Goal: Transaction & Acquisition: Obtain resource

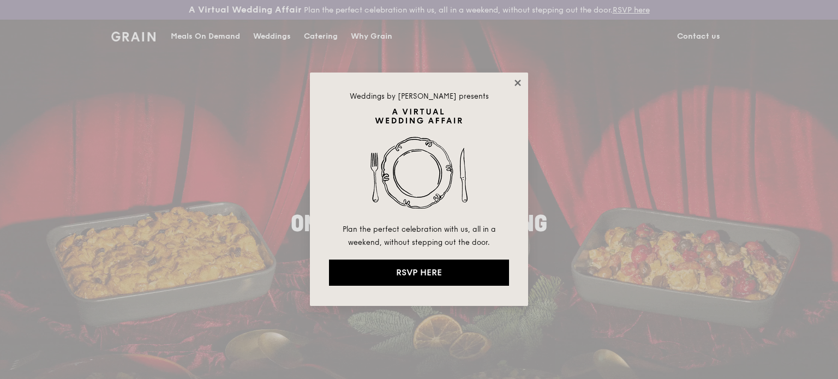
click at [518, 80] on icon at bounding box center [518, 83] width 10 height 10
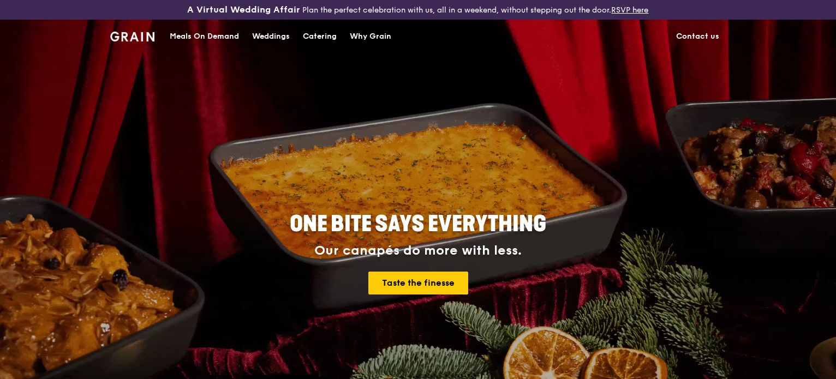
click at [182, 34] on div "Meals On Demand" at bounding box center [204, 36] width 69 height 33
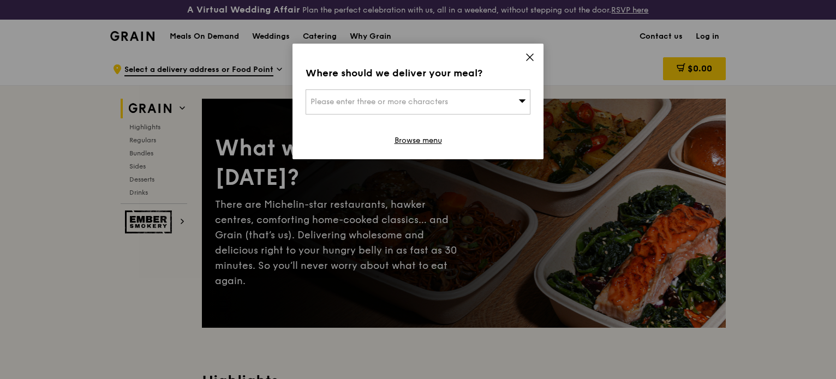
click at [530, 56] on icon at bounding box center [530, 57] width 7 height 7
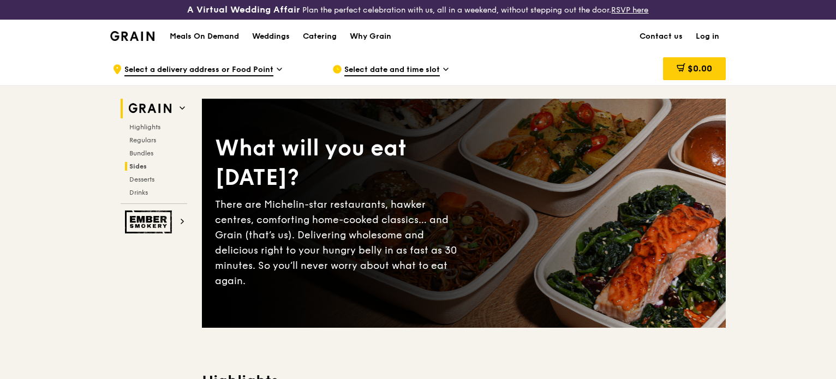
click at [135, 161] on div "Highlights Regulars Bundles Sides Desserts Drinks" at bounding box center [154, 160] width 67 height 74
click at [135, 162] on h2 "Sides" at bounding box center [156, 166] width 62 height 9
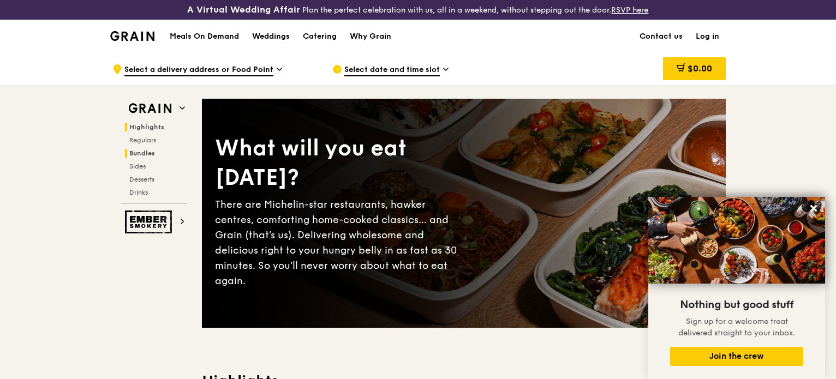
click at [143, 156] on span "Bundles" at bounding box center [142, 154] width 26 height 8
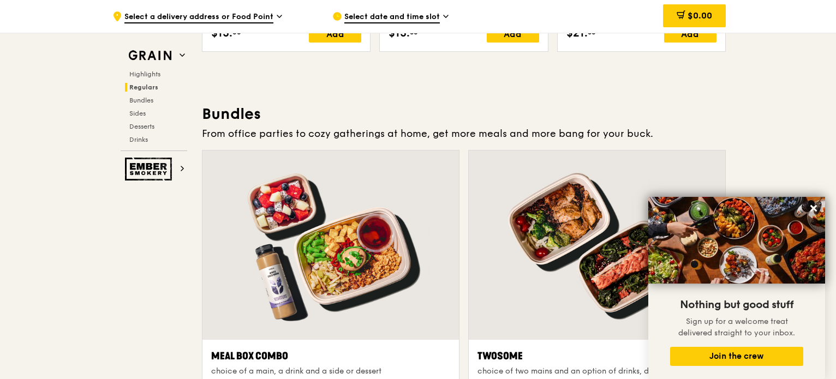
scroll to position [1591, 0]
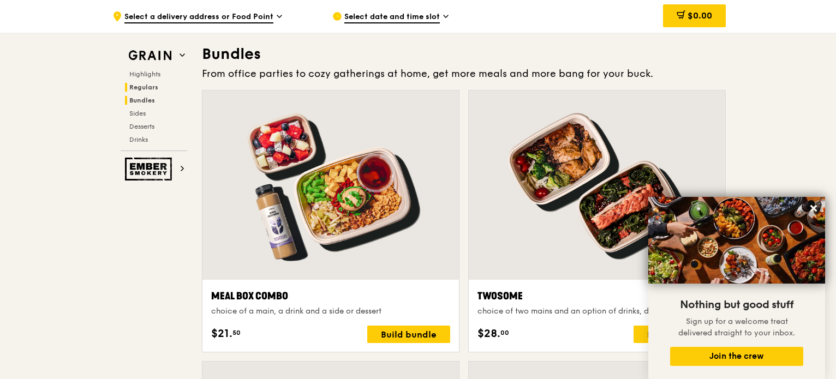
click at [149, 87] on span "Regulars" at bounding box center [143, 88] width 29 height 8
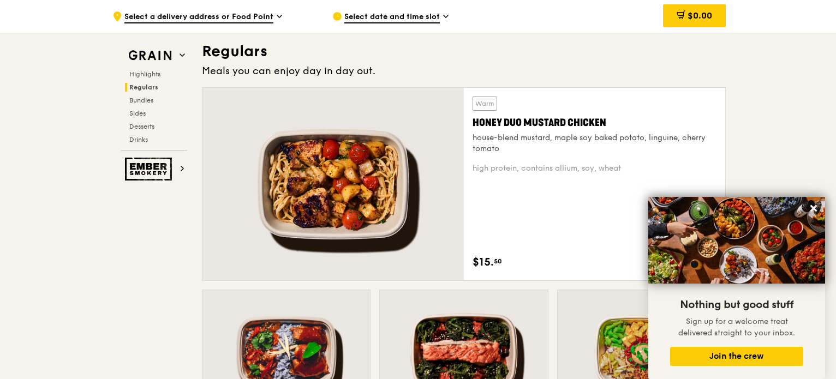
scroll to position [737, 0]
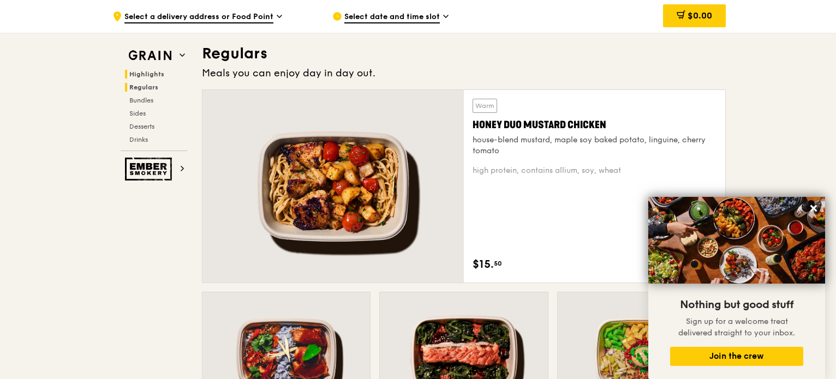
click at [159, 74] on span "Highlights" at bounding box center [146, 74] width 35 height 8
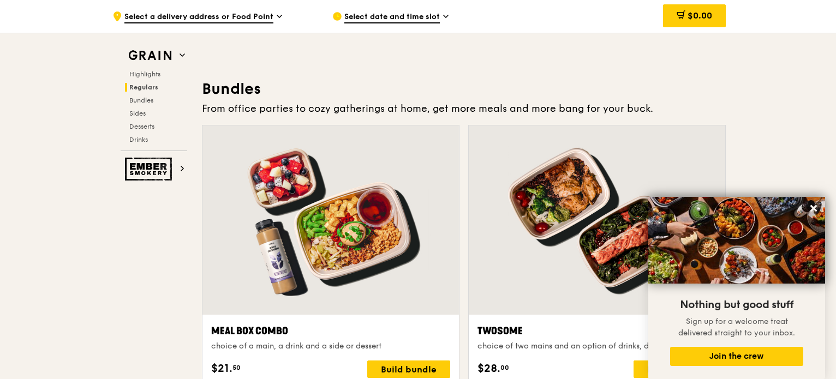
scroll to position [1555, 0]
click at [147, 100] on span "Bundles" at bounding box center [142, 101] width 26 height 8
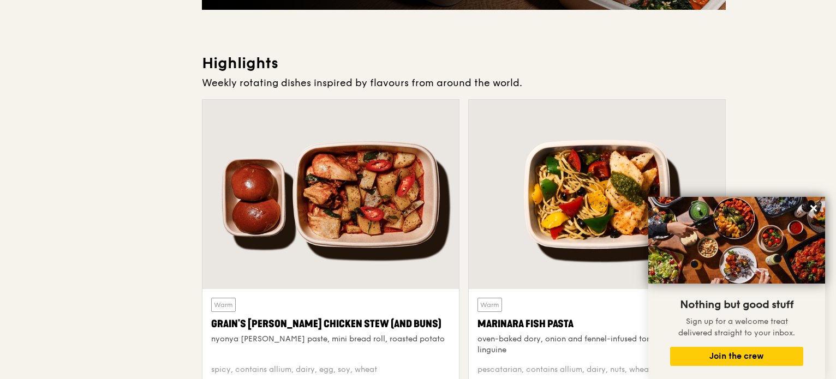
scroll to position [0, 0]
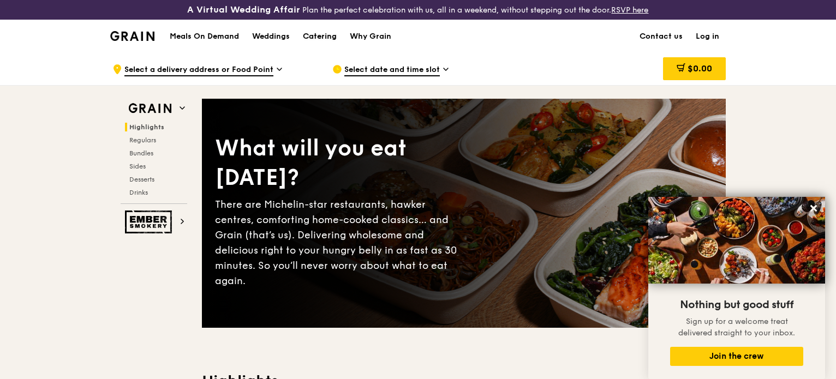
click at [312, 35] on div "Catering" at bounding box center [320, 36] width 34 height 33
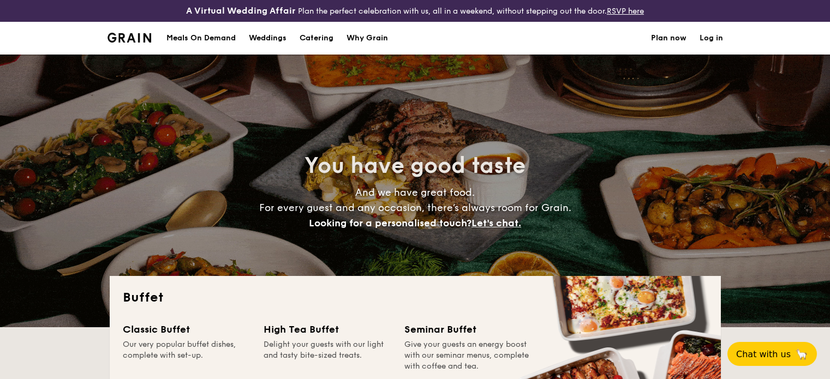
select select
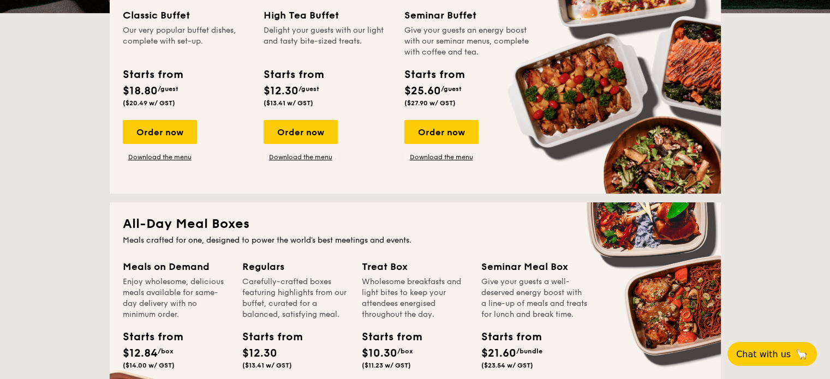
scroll to position [253, 0]
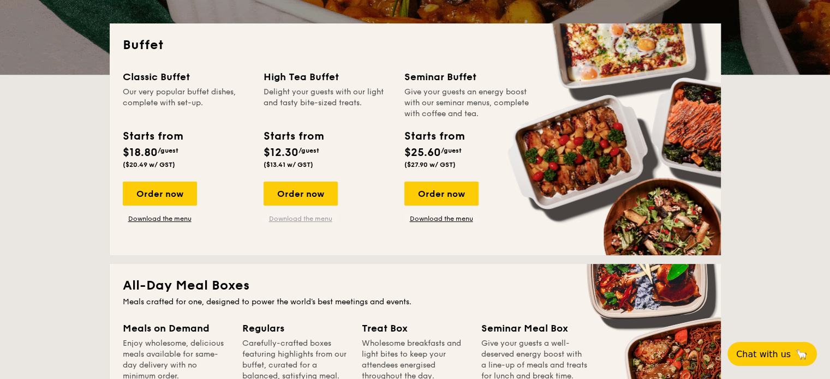
click at [293, 219] on link "Download the menu" at bounding box center [301, 218] width 74 height 9
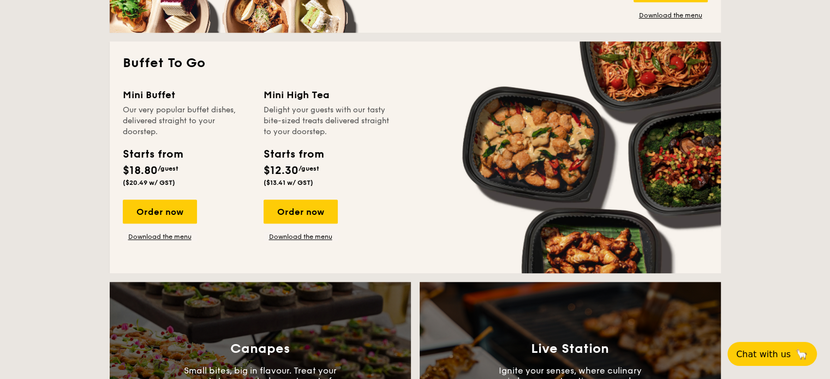
scroll to position [716, 0]
click at [312, 235] on link "Download the menu" at bounding box center [301, 236] width 74 height 9
